Goal: Learn about a topic

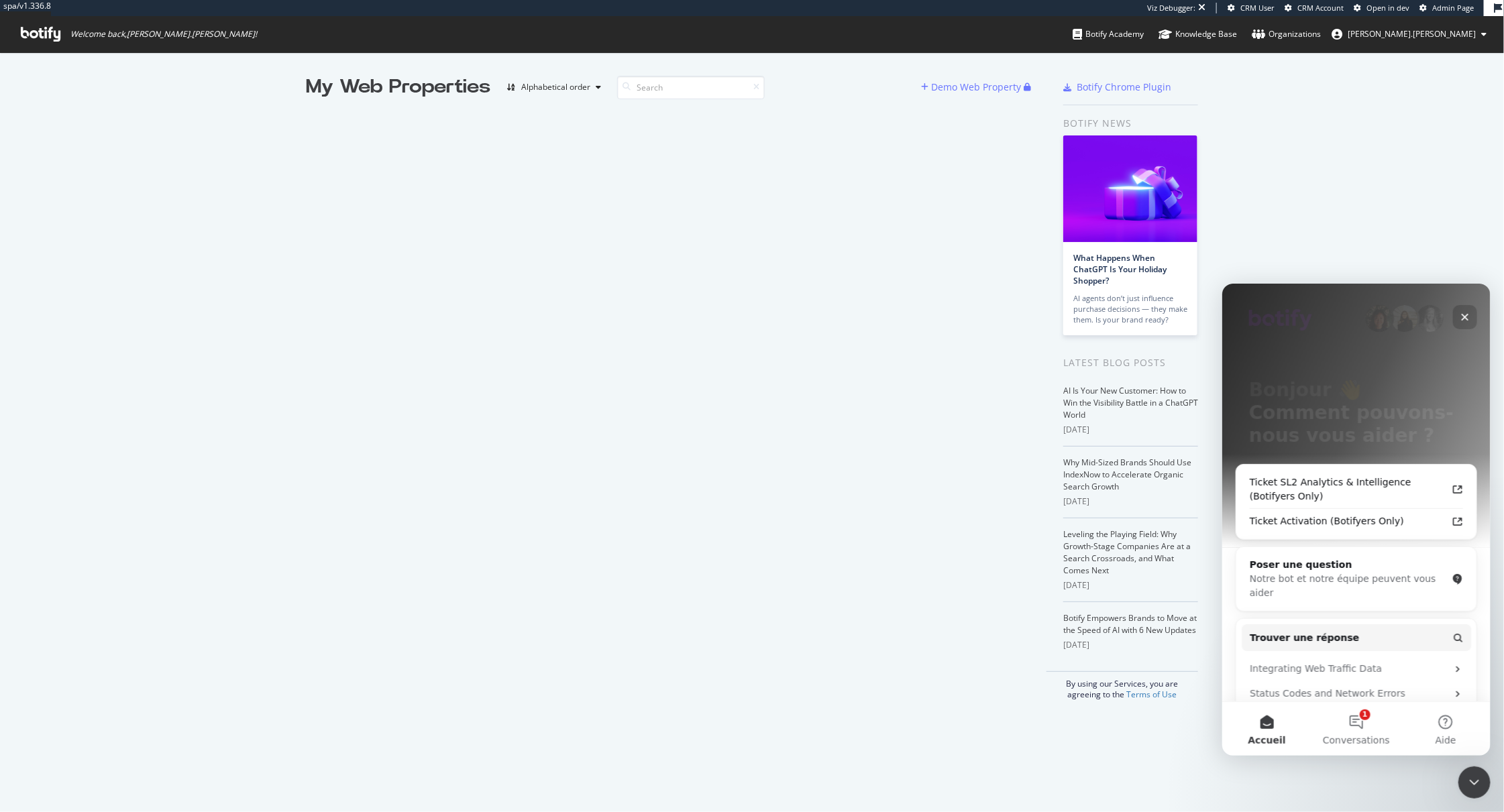
scroll to position [178, 0]
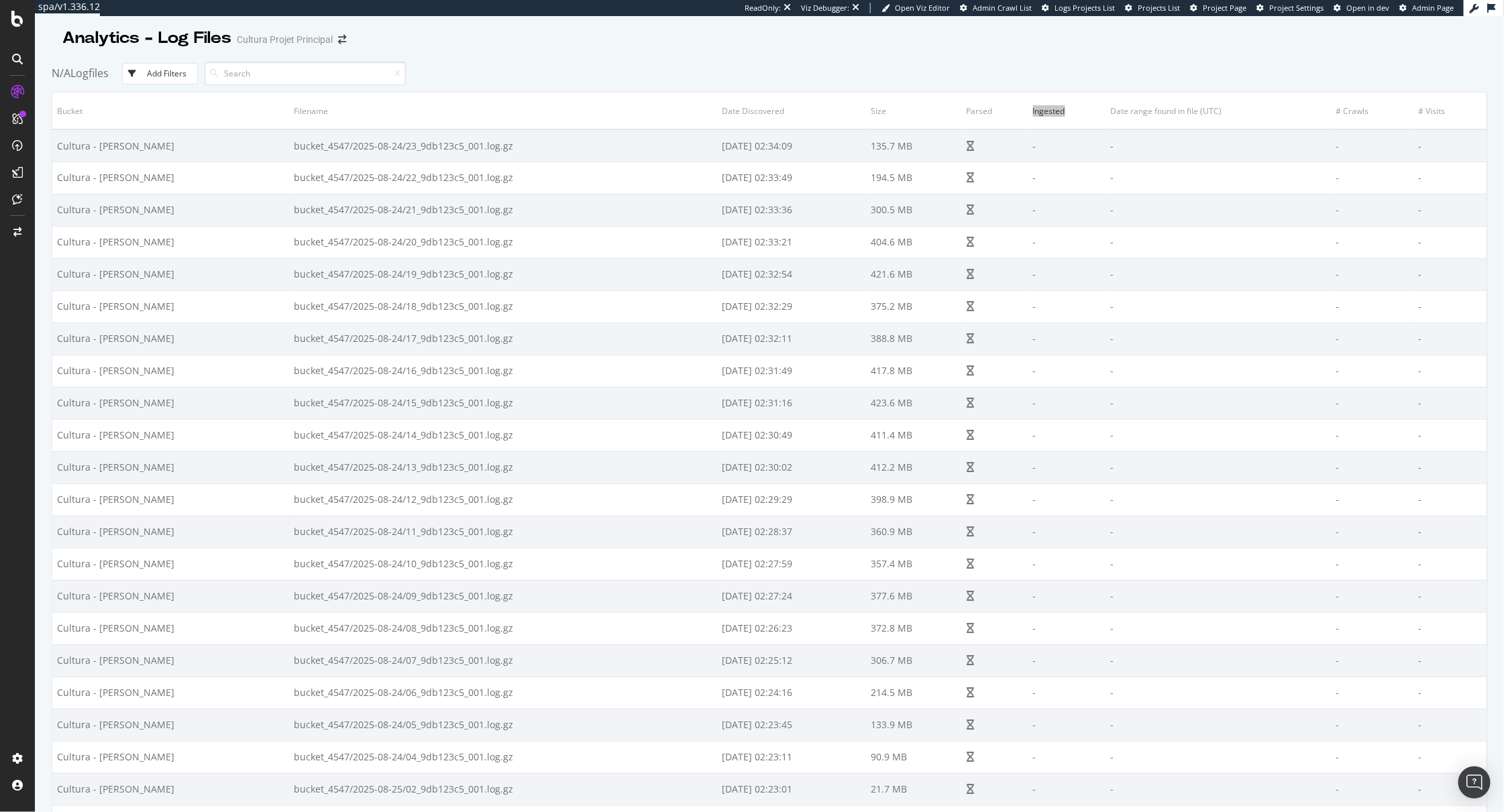
scroll to position [2480, 0]
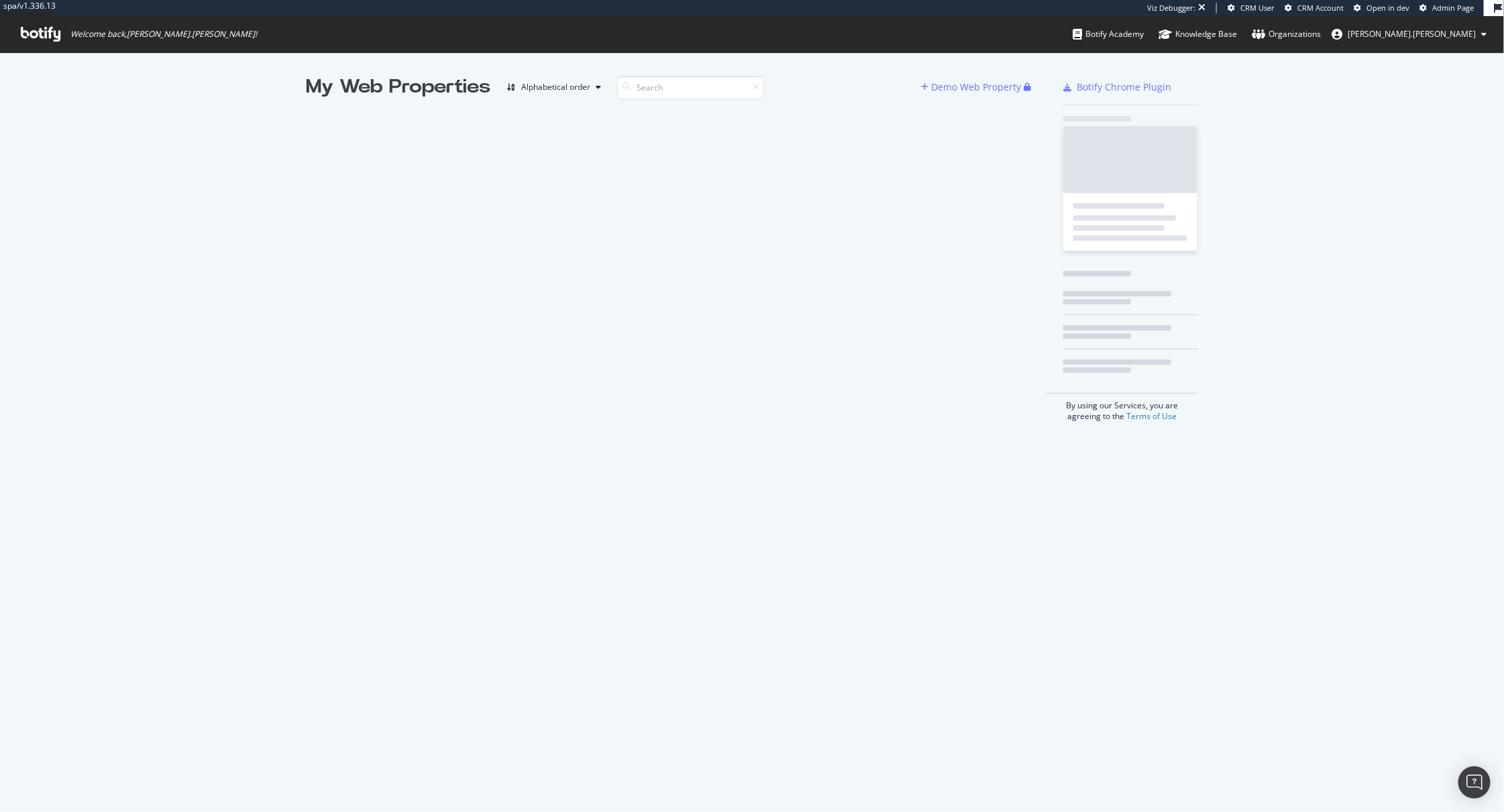
scroll to position [812, 1504]
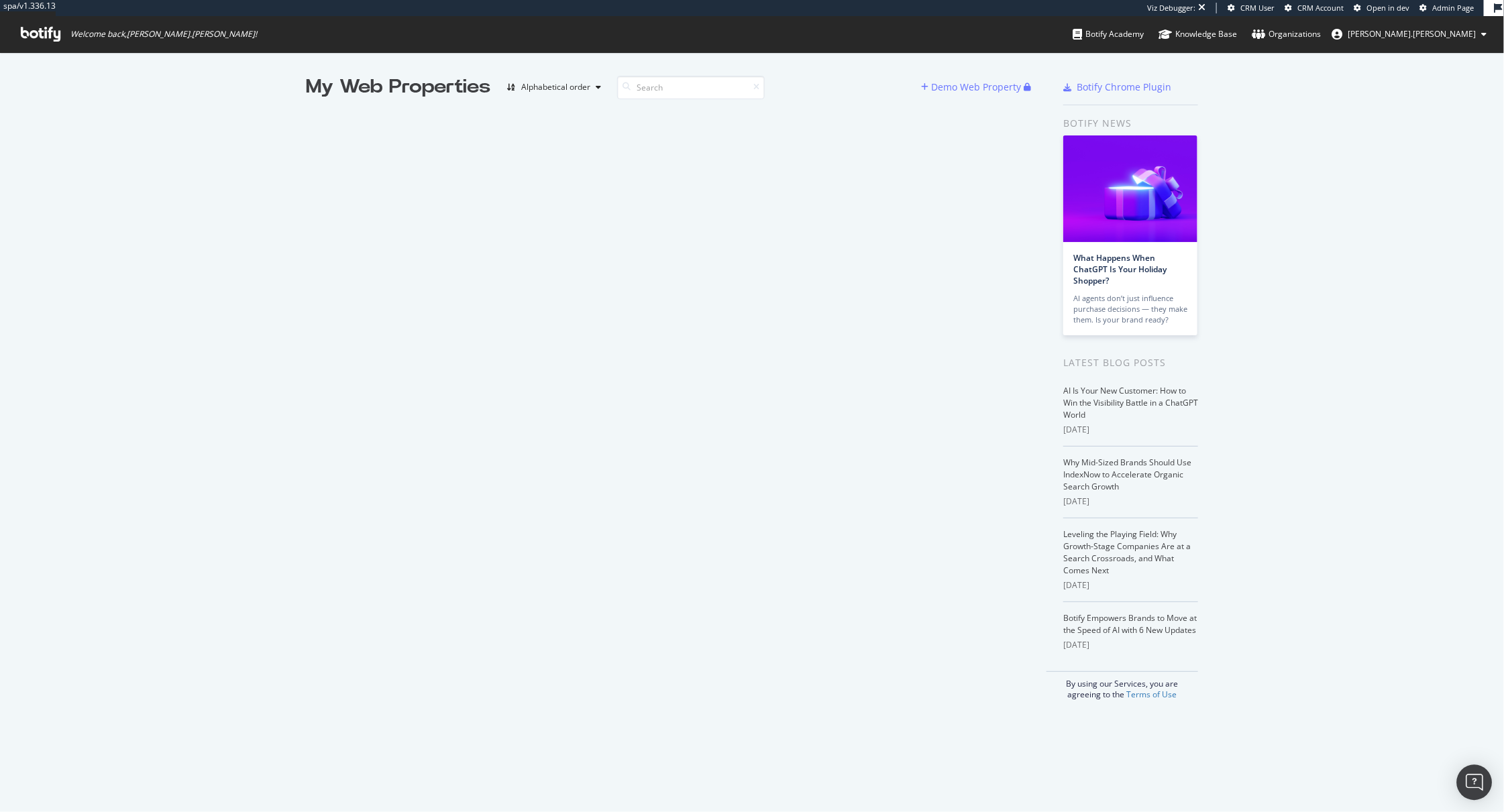
click at [1465, 788] on div "Open Intercom Messenger" at bounding box center [1475, 783] width 36 height 36
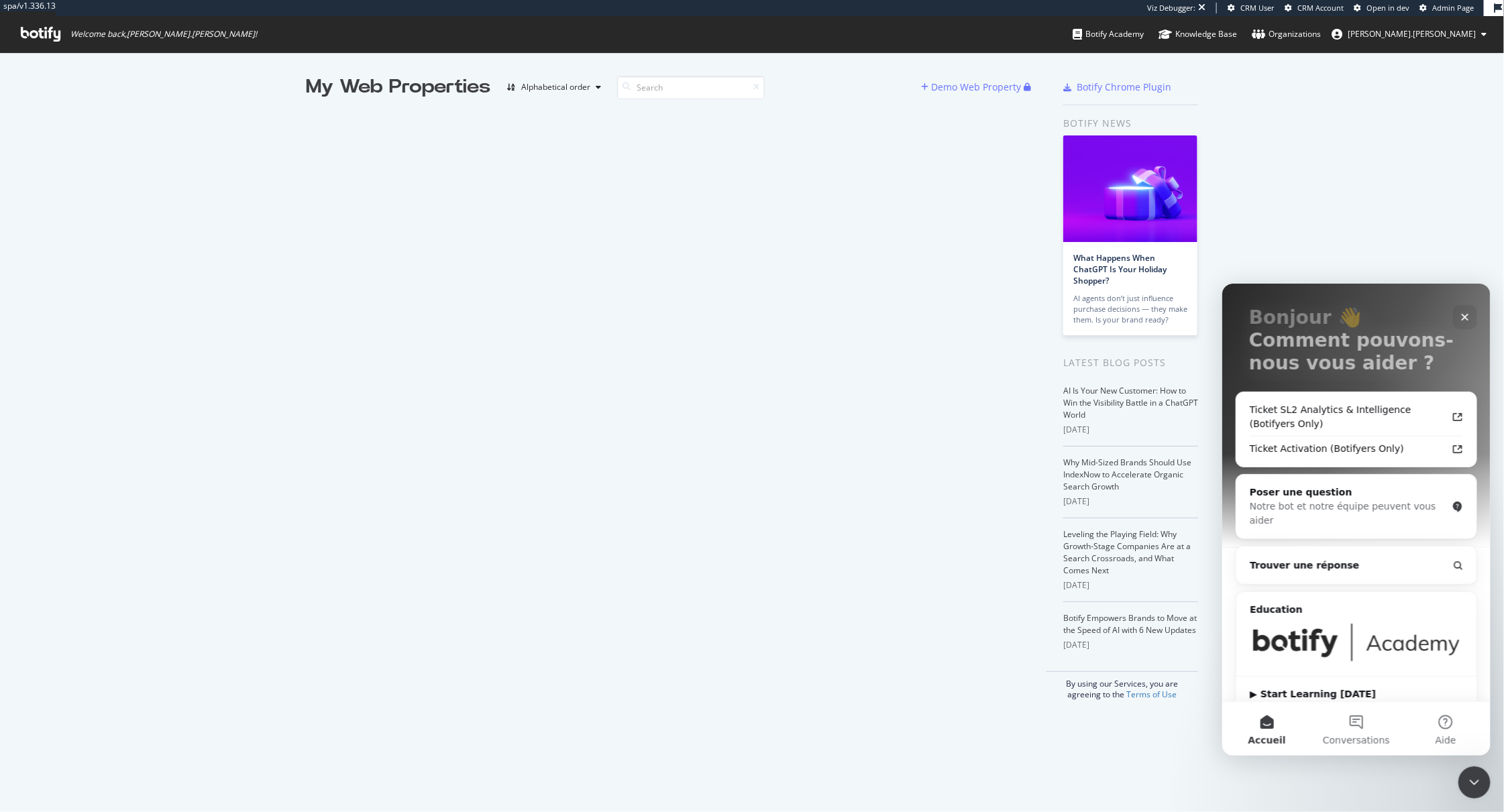
scroll to position [76, 0]
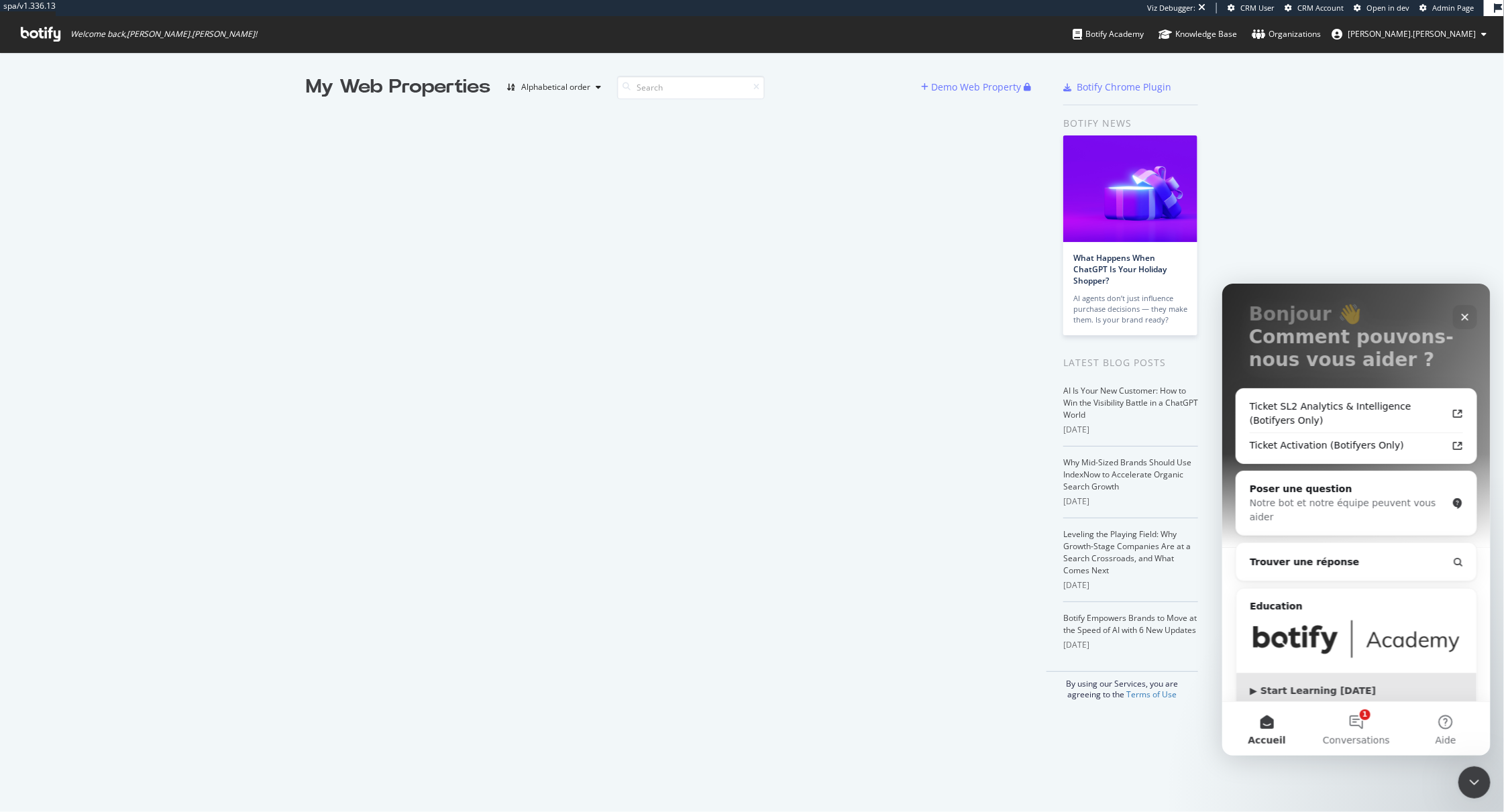
click at [1307, 684] on div "▶ Start Learning [DATE]" at bounding box center [1355, 690] width 213 height 14
click at [1352, 631] on img "Intercom Messenger" at bounding box center [1355, 638] width 213 height 40
click at [1288, 684] on div "▶ Start Learning [DATE]" at bounding box center [1355, 690] width 213 height 14
